Goal: Task Accomplishment & Management: Manage account settings

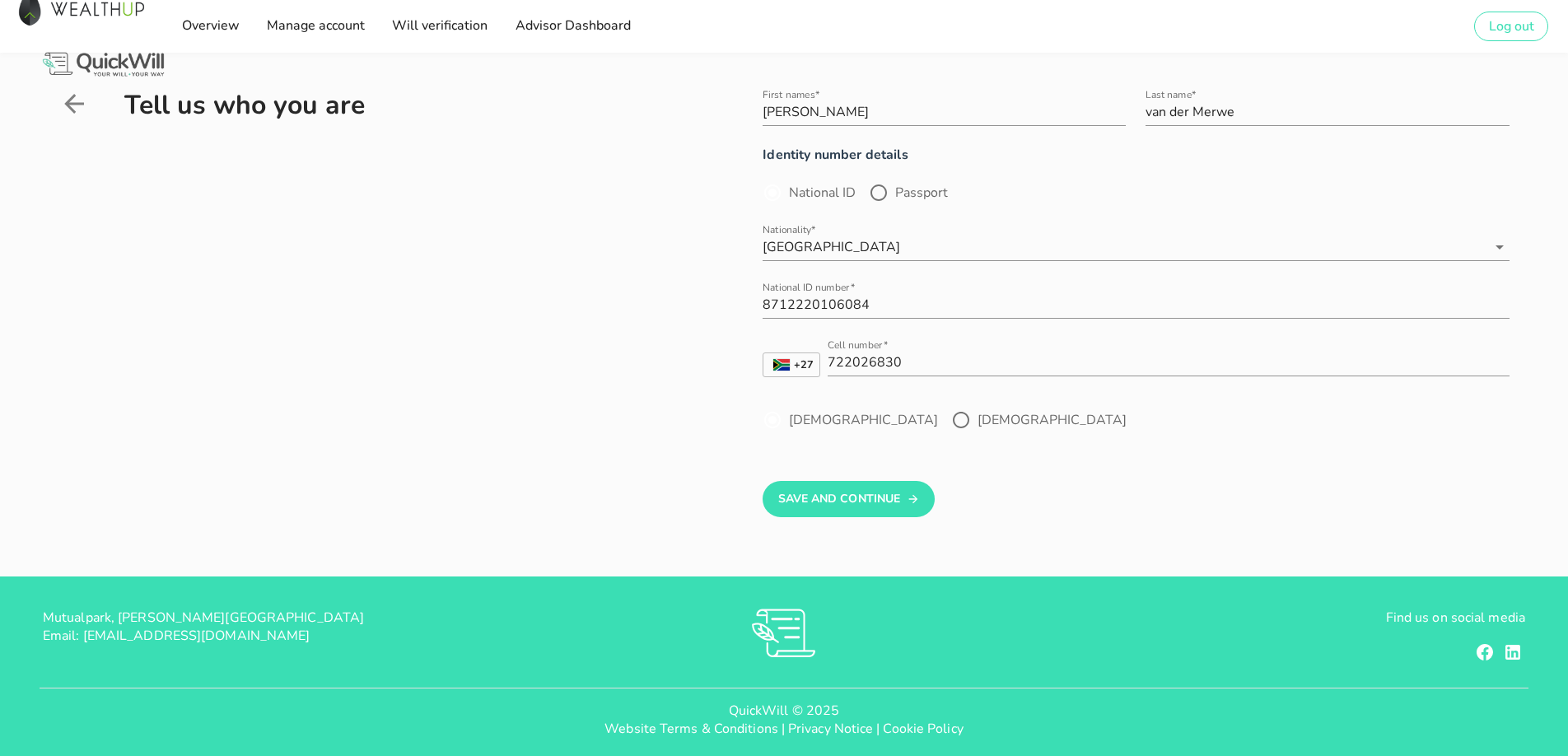
click at [81, 106] on icon at bounding box center [74, 104] width 30 height 30
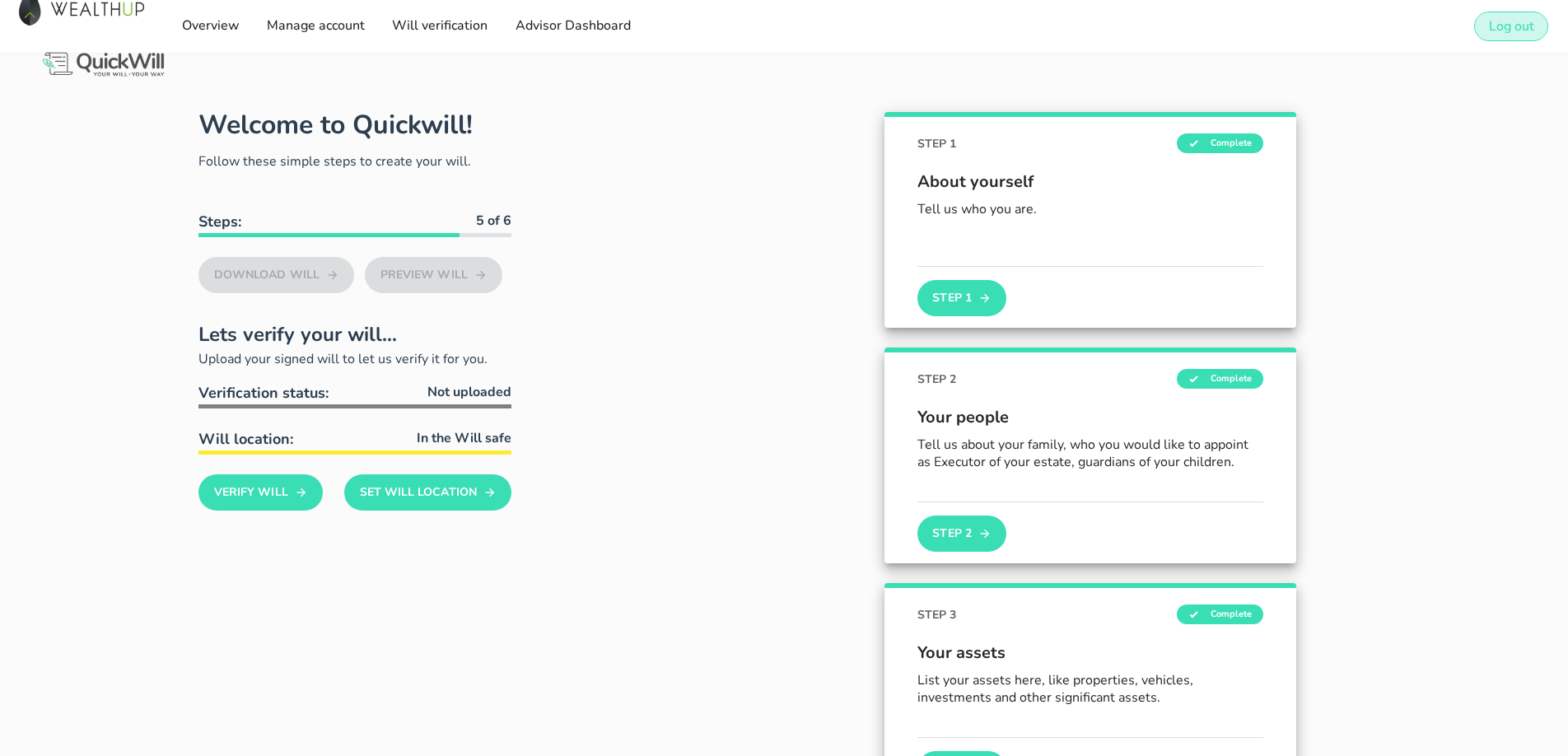
click at [1499, 23] on span "Log out" at bounding box center [1512, 27] width 46 height 19
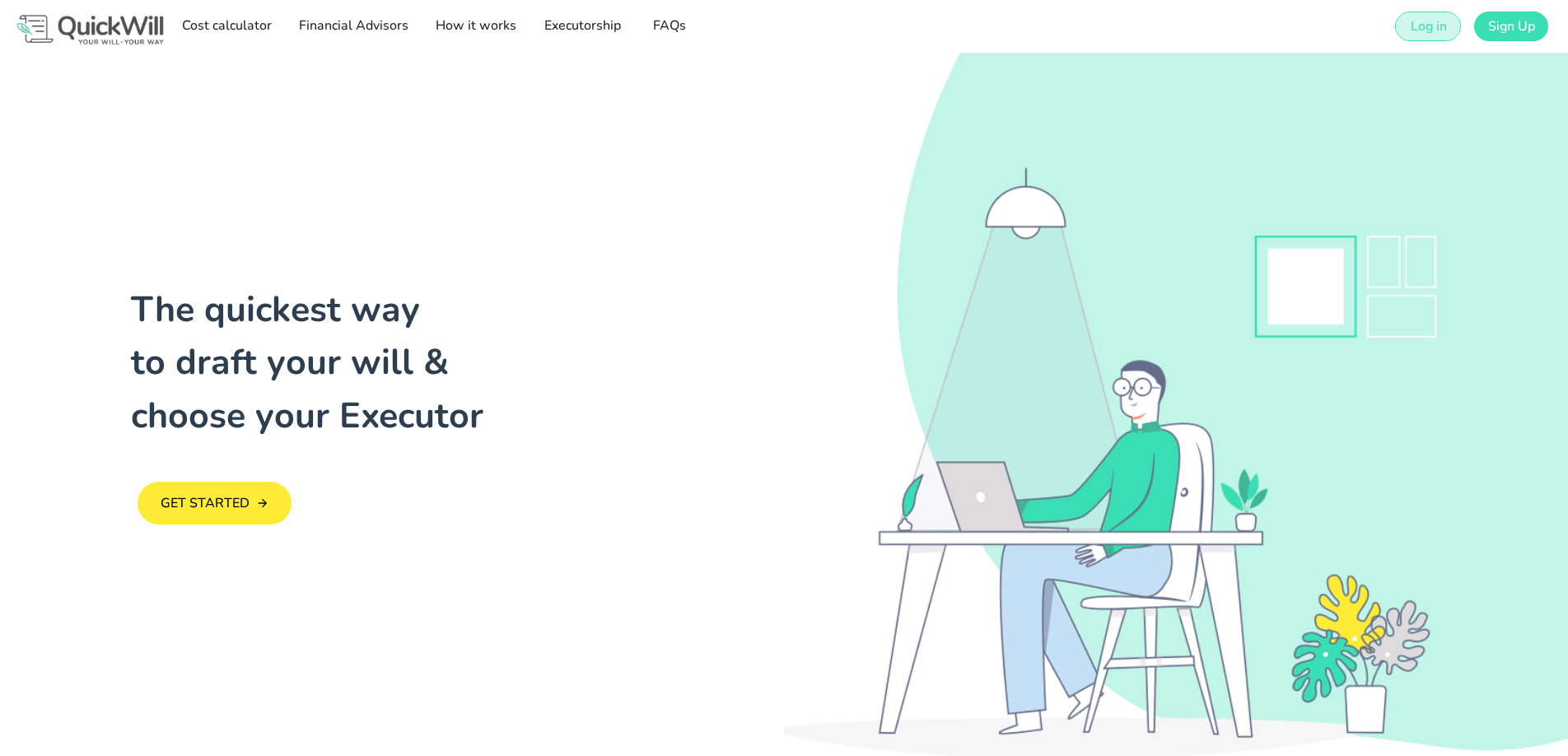
click at [1444, 32] on span "Log in" at bounding box center [1427, 27] width 37 height 19
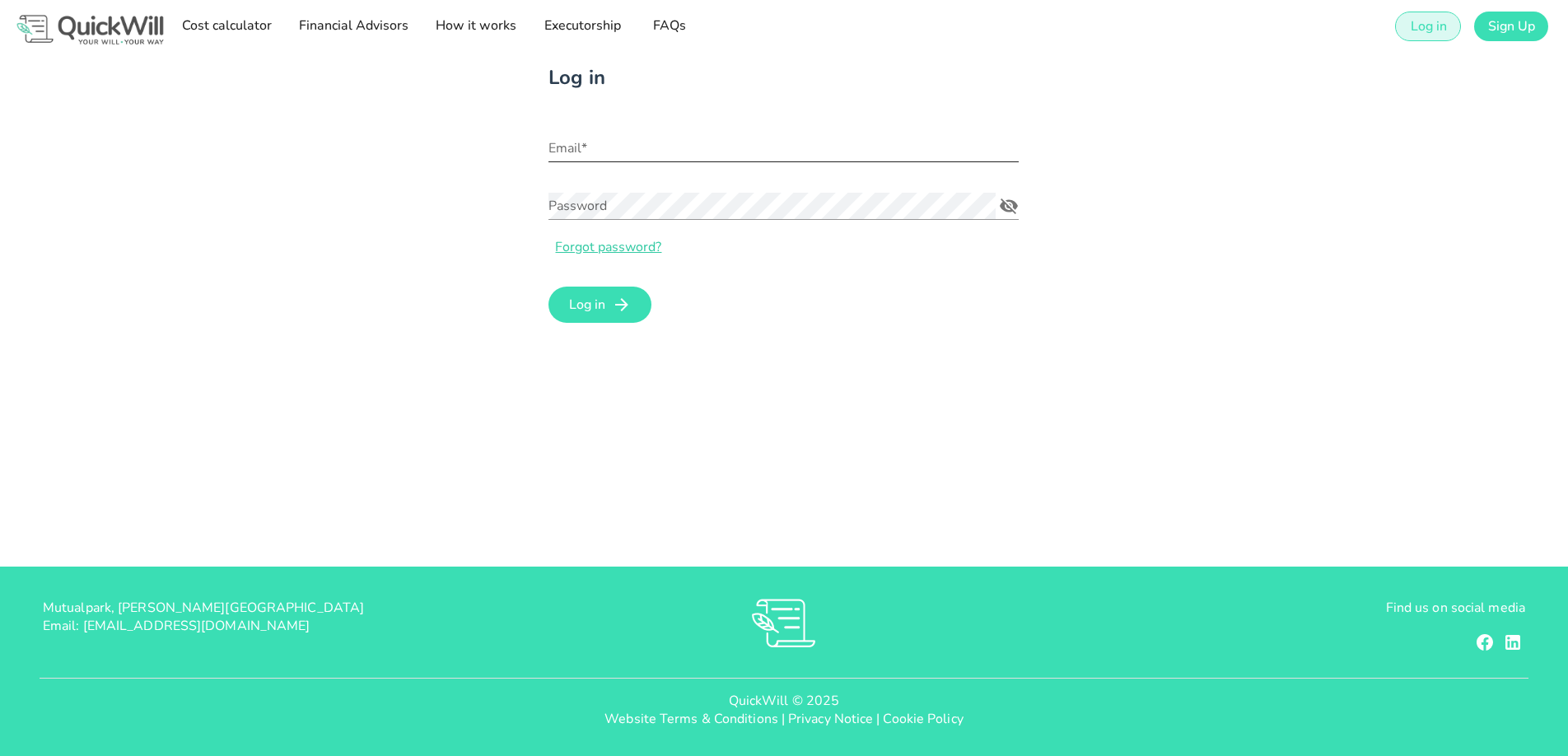
click at [622, 155] on input "Email*" at bounding box center [784, 148] width 470 height 26
type input "[PERSON_NAME][EMAIL_ADDRESS][DOMAIN_NAME]"
